Goal: Task Accomplishment & Management: Manage account settings

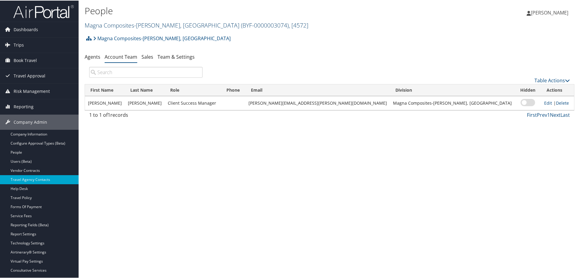
click at [123, 24] on link "Magna Composites-Grabill, IN ( BYF-0000003074 ) , [ 4572 ]" at bounding box center [197, 25] width 224 height 8
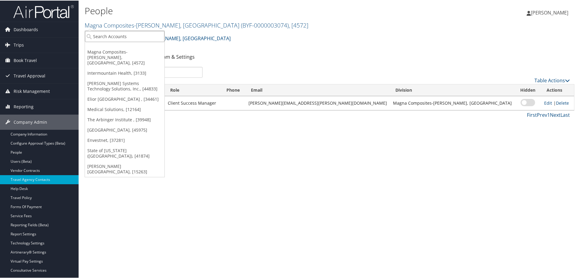
drag, startPoint x: 117, startPoint y: 39, endPoint x: 142, endPoint y: 2, distance: 45.2
click at [118, 39] on input "search" at bounding box center [125, 35] width 80 height 11
type input "y"
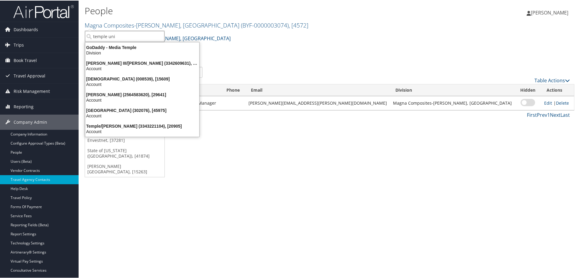
type input "temple univ"
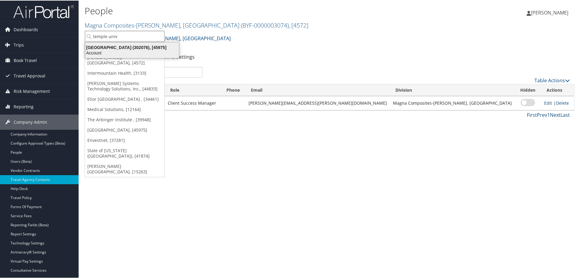
click at [104, 46] on div "Temple University (302076), [45975]" at bounding box center [132, 46] width 101 height 5
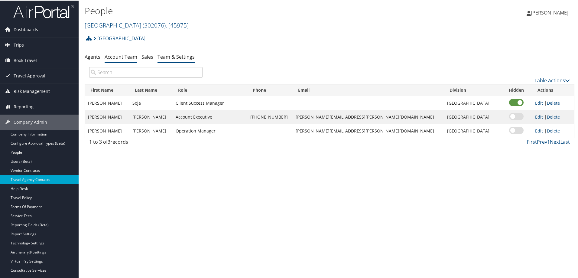
click at [180, 54] on link "Team & Settings" at bounding box center [176, 56] width 37 height 7
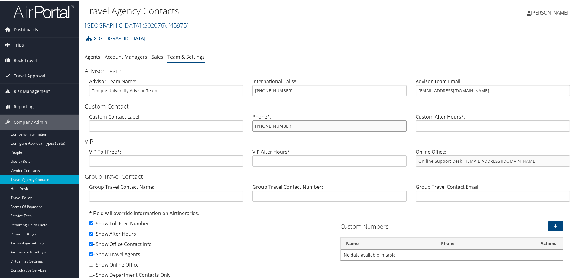
drag, startPoint x: 303, startPoint y: 126, endPoint x: 242, endPoint y: 128, distance: 61.4
click at [242, 128] on div "Custom Contact Label: Phone*: 855-594-5376 Custom After Hours*:" at bounding box center [330, 124] width 490 height 23
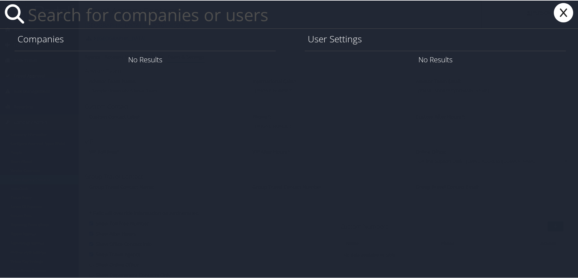
paste input "yusuf.hassan@imail.org>"
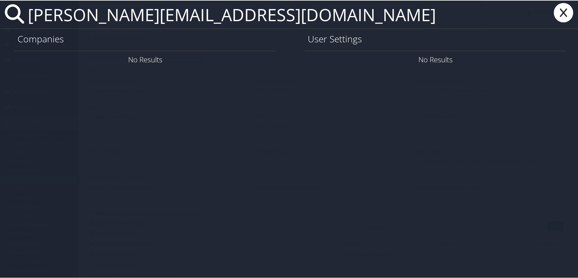
type input "yusuf.hassan@imail.org"
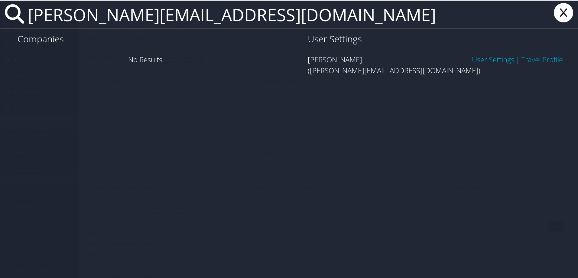
click at [479, 60] on link "User Settings" at bounding box center [493, 59] width 42 height 10
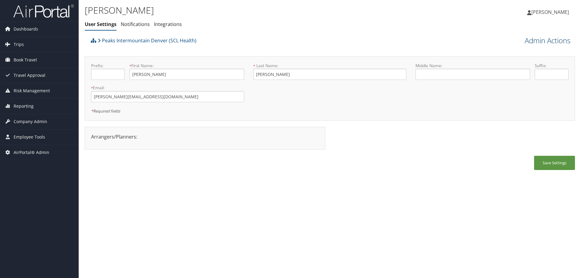
click at [533, 40] on link "Admin Actions" at bounding box center [547, 40] width 46 height 10
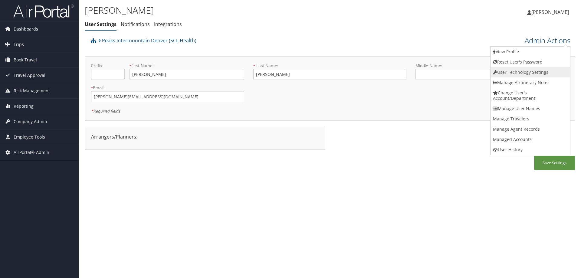
click at [520, 71] on link "User Technology Settings" at bounding box center [530, 72] width 80 height 10
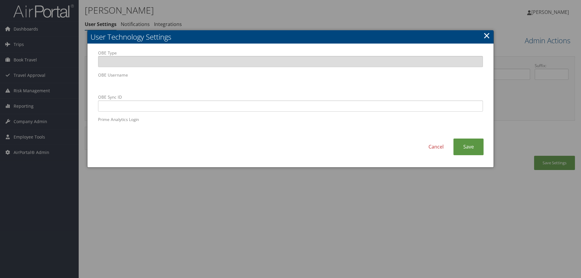
click at [93, 82] on div "OBE Type OBE Username OBE Sync ID Prime Analytics Login" at bounding box center [290, 94] width 394 height 89
click at [252, 107] on input "OBE Sync ID" at bounding box center [290, 105] width 385 height 11
paste input "[PERSON_NAME][EMAIL_ADDRESS][DOMAIN_NAME]"
type input "[PERSON_NAME][EMAIL_ADDRESS][DOMAIN_NAME]"
click at [466, 146] on link "Save" at bounding box center [468, 147] width 30 height 17
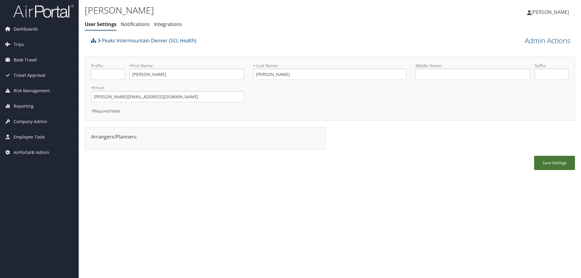
click at [538, 160] on button "Save Settings" at bounding box center [554, 163] width 41 height 14
click at [37, 120] on span "Company Admin" at bounding box center [31, 121] width 34 height 15
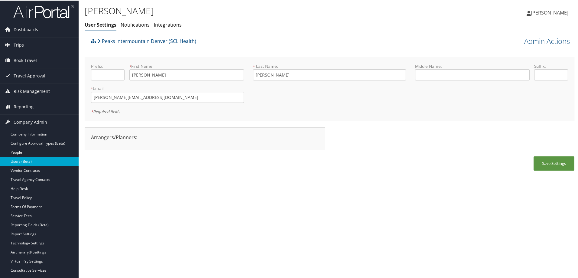
click at [65, 161] on link "Users (Beta)" at bounding box center [39, 160] width 79 height 9
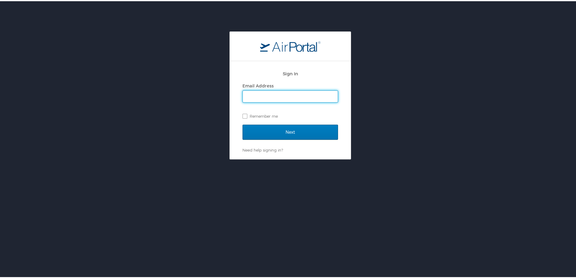
type input "[PERSON_NAME][EMAIL_ADDRESS][PERSON_NAME][DOMAIN_NAME]"
click at [446, 153] on div "Sign In Email Address [PERSON_NAME][EMAIL_ADDRESS][PERSON_NAME][DOMAIN_NAME] Re…" at bounding box center [290, 94] width 581 height 128
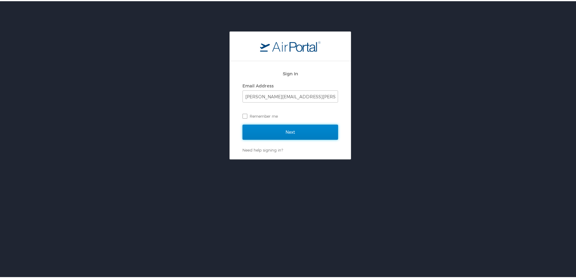
click at [307, 133] on input "Next" at bounding box center [291, 130] width 96 height 15
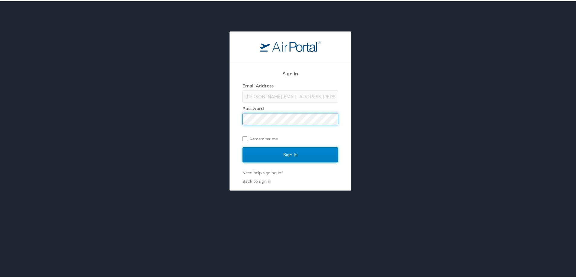
click at [299, 154] on input "Sign In" at bounding box center [291, 153] width 96 height 15
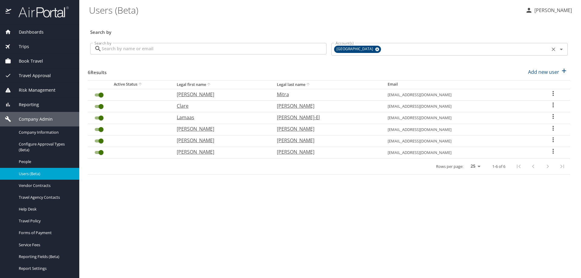
click at [375, 50] on icon at bounding box center [377, 49] width 4 height 4
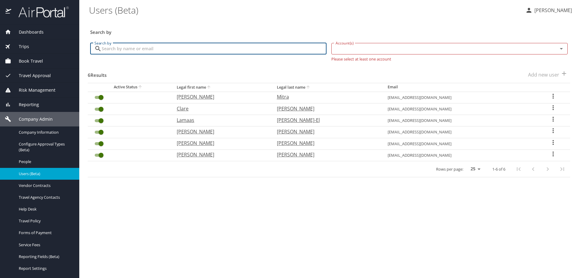
click at [140, 51] on input "Search by" at bounding box center [214, 48] width 225 height 11
paste input "[PERSON_NAME][EMAIL_ADDRESS][DOMAIN_NAME]"
type input "[PERSON_NAME][EMAIL_ADDRESS][DOMAIN_NAME]"
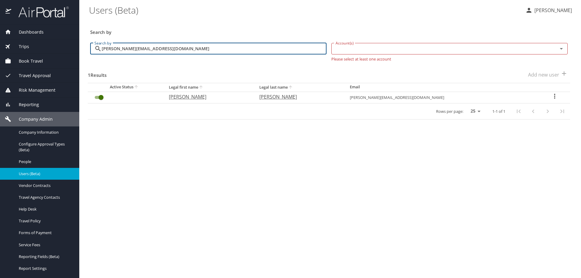
click at [552, 98] on icon "User Search Table" at bounding box center [554, 96] width 7 height 7
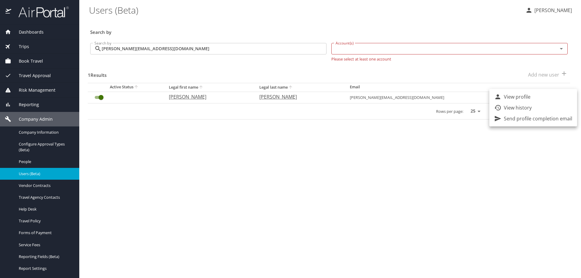
click at [541, 99] on li "View profile" at bounding box center [533, 96] width 88 height 11
select select "US"
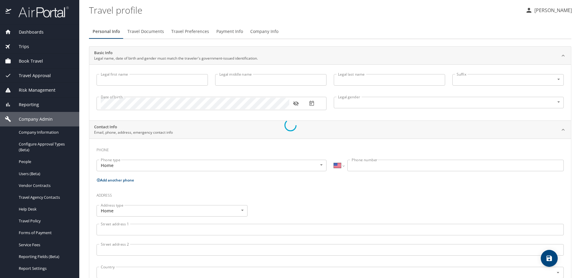
type input "[PERSON_NAME]"
type input "[DEMOGRAPHIC_DATA]"
select select "US"
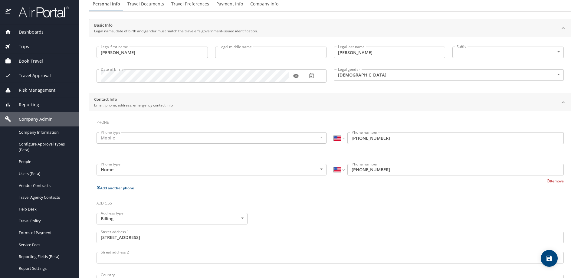
scroll to position [157, 0]
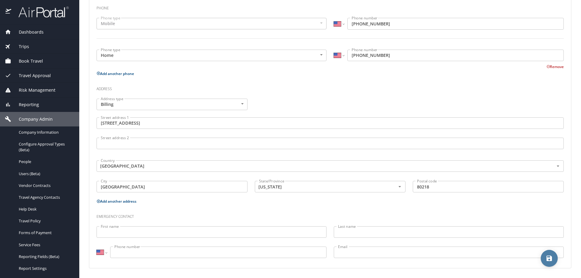
click at [547, 261] on icon "save" at bounding box center [548, 258] width 7 height 7
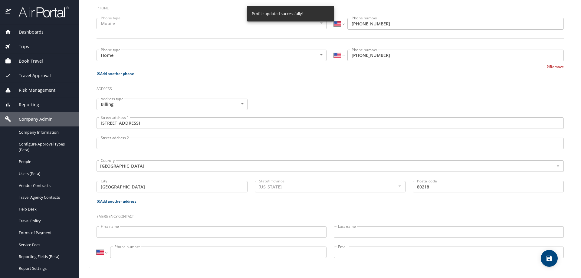
select select "US"
